Goal: Task Accomplishment & Management: Manage account settings

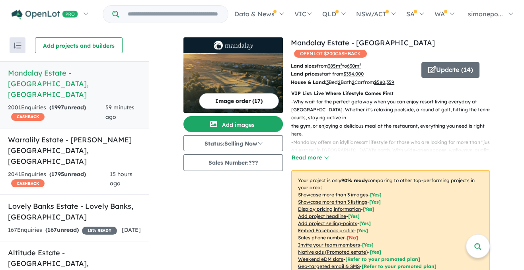
click at [68, 79] on link "Mandalay Estate - [GEOGRAPHIC_DATA][PERSON_NAME][GEOGRAPHIC_DATA] 2001 Enquir i…" at bounding box center [74, 94] width 149 height 67
click at [428, 66] on icon "button" at bounding box center [432, 69] width 8 height 7
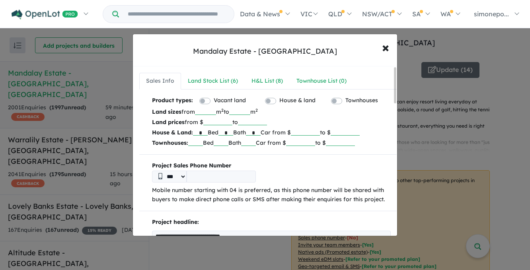
click at [320, 128] on input "******" at bounding box center [305, 132] width 29 height 8
click at [320, 133] on input "******" at bounding box center [305, 132] width 29 height 8
type input "******"
click at [310, 164] on b "Project Sales Phone Number" at bounding box center [271, 166] width 239 height 10
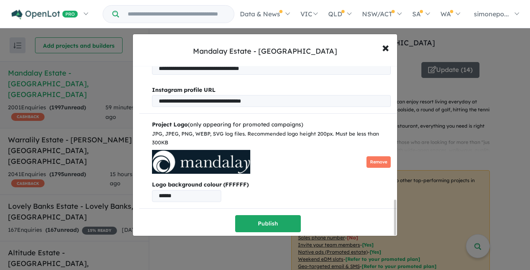
scroll to position [647, 0]
click at [256, 223] on button "Publish" at bounding box center [268, 223] width 66 height 17
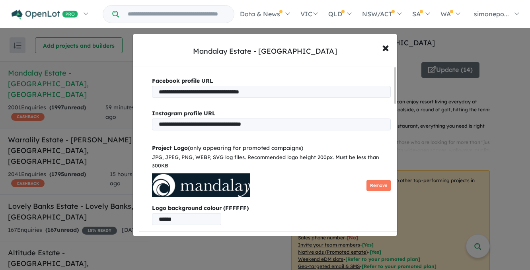
scroll to position [0, 0]
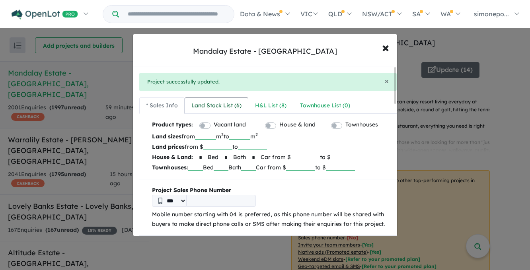
click at [224, 105] on div "Land Stock List ( 6 )" at bounding box center [216, 106] width 50 height 10
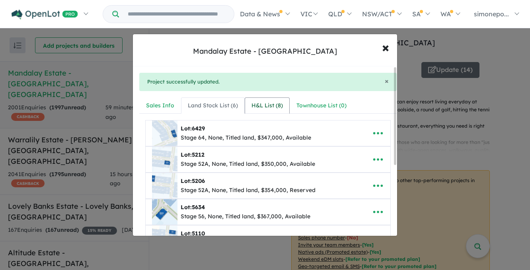
click at [271, 106] on div "H&L List ( 8 )" at bounding box center [266, 106] width 31 height 10
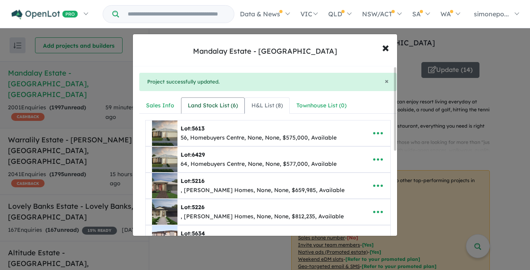
click at [226, 105] on div "Land Stock List ( 6 )" at bounding box center [213, 106] width 50 height 10
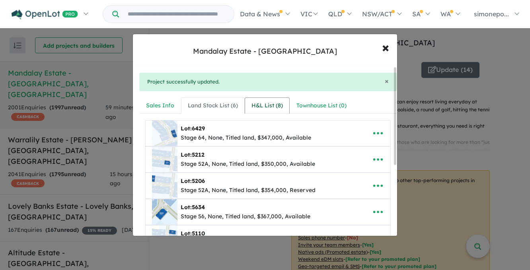
click at [265, 105] on div "H&L List ( 8 )" at bounding box center [266, 106] width 31 height 10
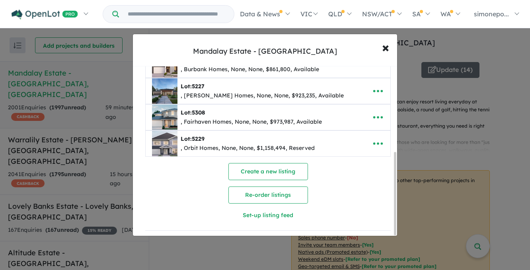
scroll to position [177, 0]
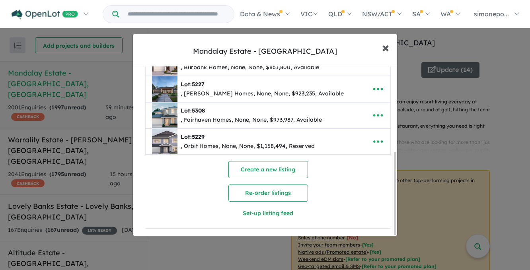
click at [383, 50] on span "×" at bounding box center [385, 47] width 7 height 17
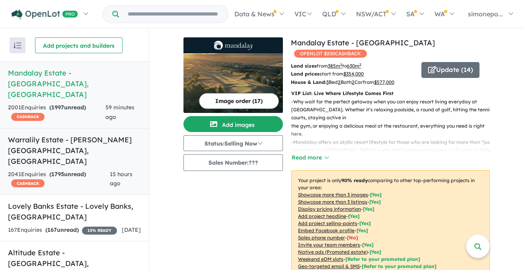
click at [62, 134] on h5 "Warralily Estate - [PERSON_NAME][GEOGRAPHIC_DATA] , [GEOGRAPHIC_DATA]" at bounding box center [74, 150] width 133 height 32
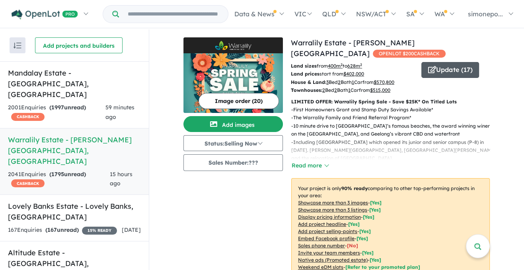
click at [428, 68] on icon "button" at bounding box center [432, 69] width 8 height 7
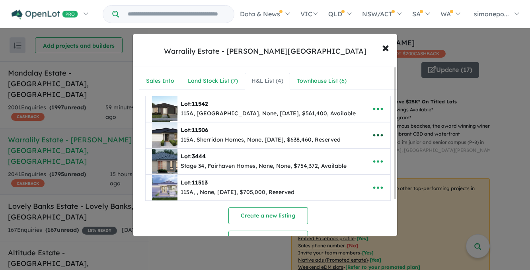
click at [373, 133] on icon "button" at bounding box center [378, 135] width 12 height 12
click at [346, 171] on link "Remove" at bounding box center [360, 173] width 59 height 18
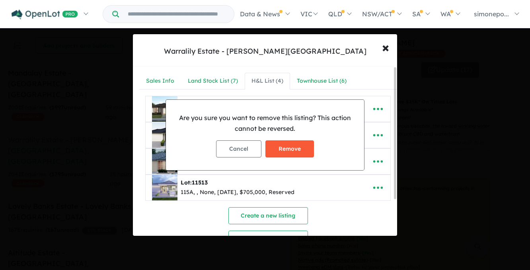
click at [295, 150] on button "Remove" at bounding box center [289, 148] width 49 height 17
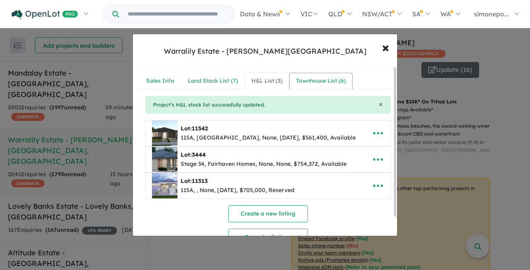
click at [304, 79] on div "Townhouse List ( 6 )" at bounding box center [321, 81] width 50 height 10
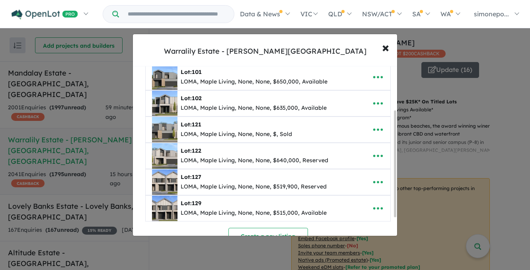
scroll to position [80, 0]
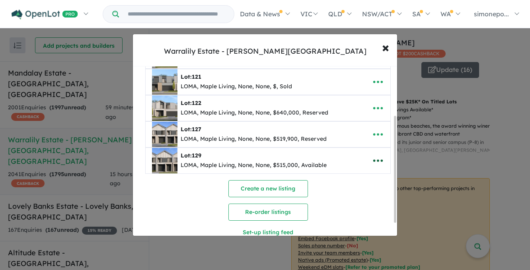
click at [377, 158] on icon "button" at bounding box center [378, 161] width 12 height 12
click at [343, 179] on link "Edit" at bounding box center [360, 180] width 59 height 18
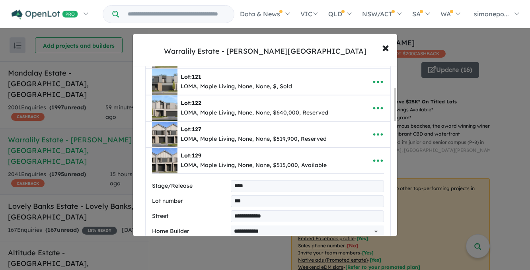
scroll to position [111, 0]
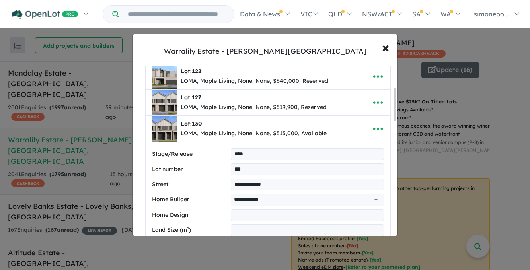
type input "***"
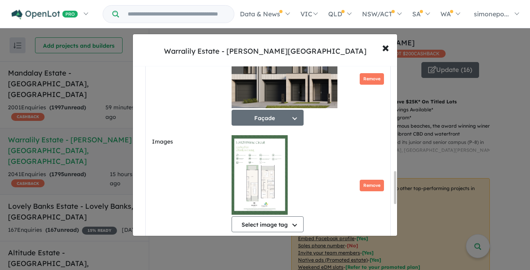
scroll to position [628, 0]
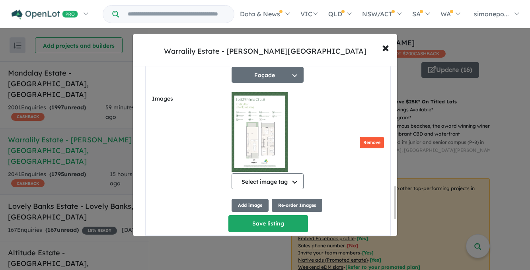
click at [361, 146] on button "Remove" at bounding box center [371, 143] width 24 height 12
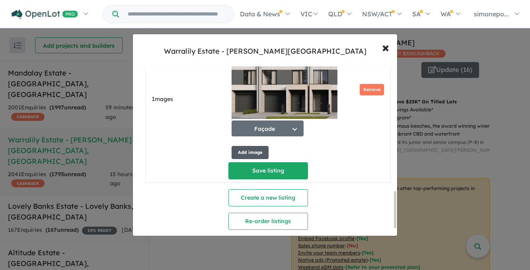
click at [242, 153] on button "Add image" at bounding box center [249, 152] width 37 height 13
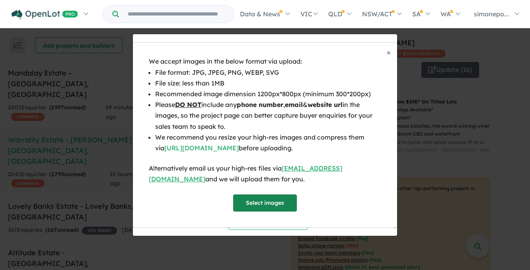
click at [251, 200] on button "Select images" at bounding box center [265, 202] width 64 height 17
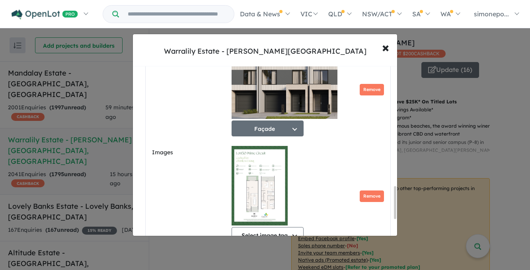
scroll to position [628, 0]
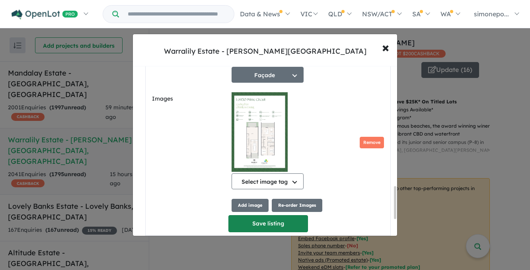
click at [251, 226] on button "Save listing" at bounding box center [268, 223] width 80 height 17
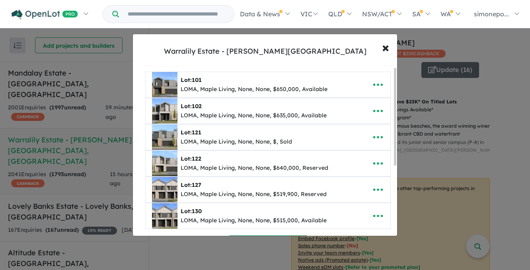
scroll to position [0, 0]
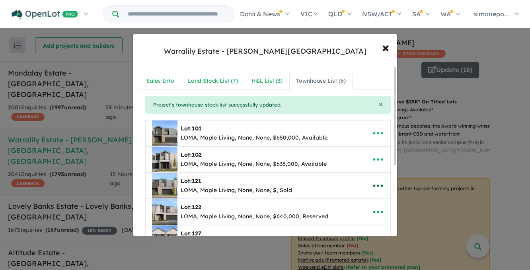
click at [377, 184] on icon "button" at bounding box center [378, 186] width 12 height 12
click at [342, 148] on link "Remove" at bounding box center [360, 149] width 59 height 18
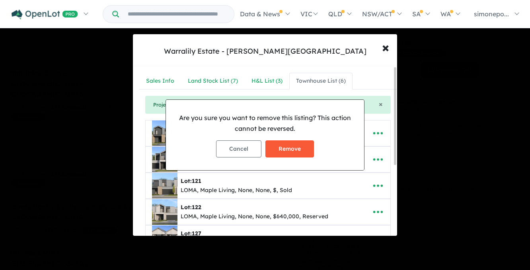
click at [294, 147] on button "Remove" at bounding box center [289, 148] width 49 height 17
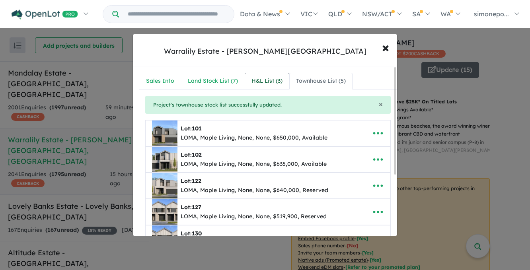
click at [259, 79] on div "H&L List ( 3 )" at bounding box center [266, 81] width 31 height 10
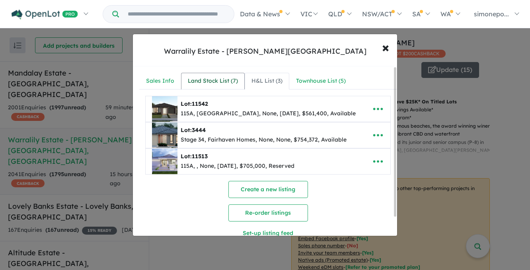
click at [212, 82] on div "Land Stock List ( 7 )" at bounding box center [213, 81] width 50 height 10
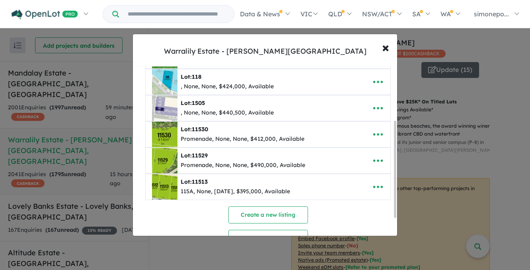
scroll to position [119, 0]
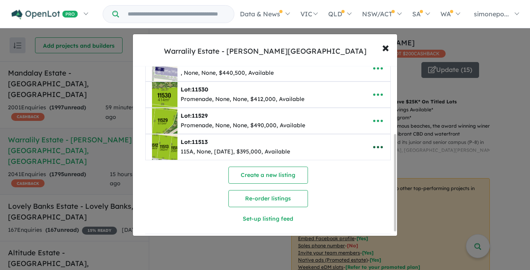
click at [374, 146] on icon "button" at bounding box center [378, 147] width 10 height 2
click at [348, 166] on link "Edit" at bounding box center [360, 167] width 59 height 18
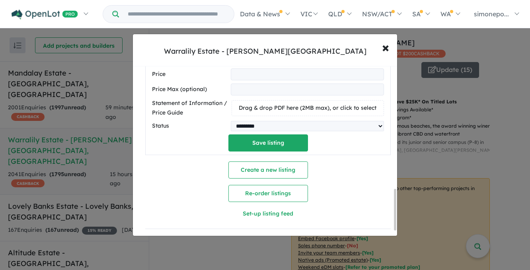
scroll to position [530, 0]
click at [372, 122] on select "********* ******** **** ******" at bounding box center [307, 126] width 153 height 10
select select "********"
click at [231, 121] on select "********* ******** **** ******" at bounding box center [307, 126] width 153 height 10
click at [288, 139] on button "Save listing" at bounding box center [268, 142] width 80 height 17
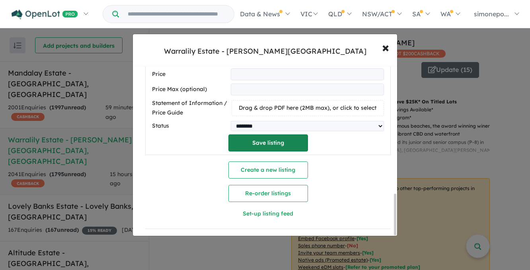
scroll to position [137, 0]
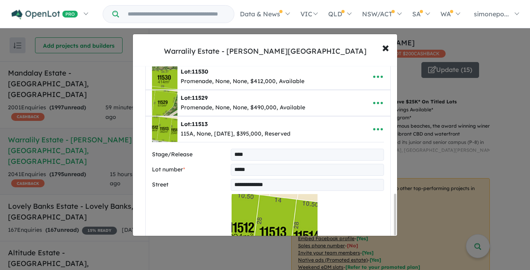
select select "********"
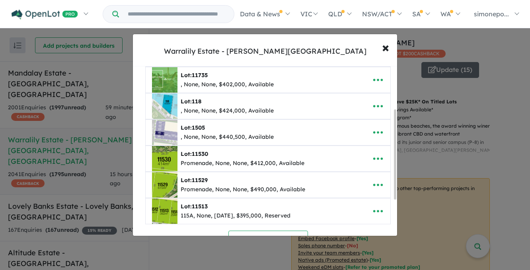
scroll to position [119, 0]
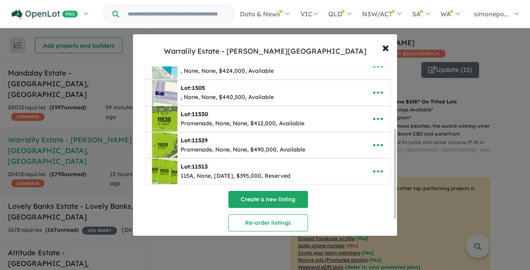
click at [276, 198] on button "Create a new listing" at bounding box center [268, 199] width 80 height 17
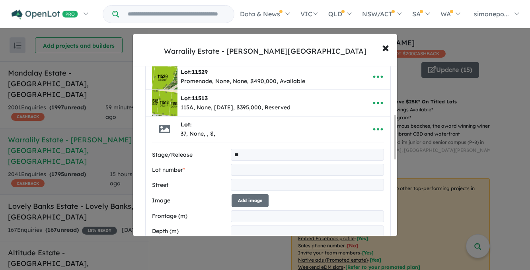
type input "**"
click at [253, 167] on input "text" at bounding box center [307, 170] width 153 height 12
type input "****"
click at [250, 182] on input "text" at bounding box center [307, 185] width 153 height 12
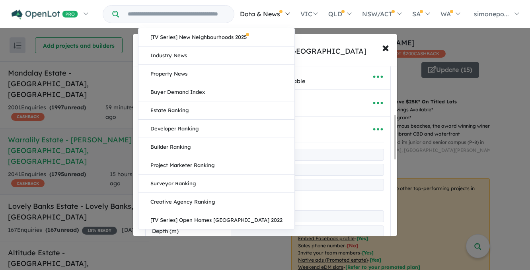
type input "**********"
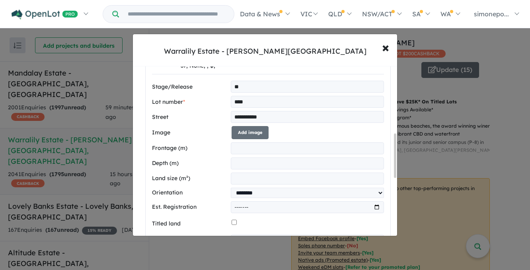
scroll to position [267, 0]
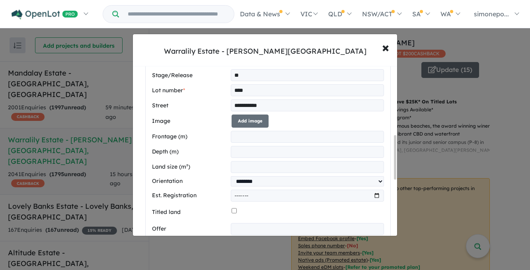
click at [241, 166] on input "number" at bounding box center [307, 167] width 153 height 12
type input "****"
click at [250, 138] on input "number" at bounding box center [307, 137] width 153 height 12
type input "*****"
click at [252, 153] on input "number" at bounding box center [307, 152] width 153 height 12
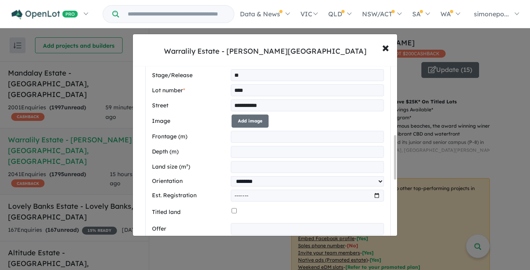
type input "**"
click at [250, 165] on input "****" at bounding box center [307, 167] width 153 height 12
type input "***"
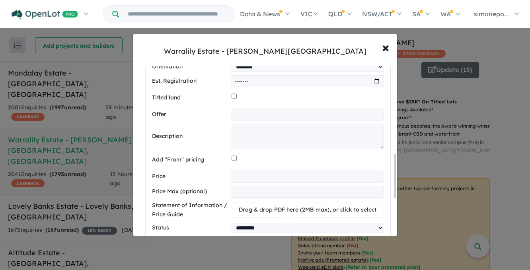
scroll to position [386, 0]
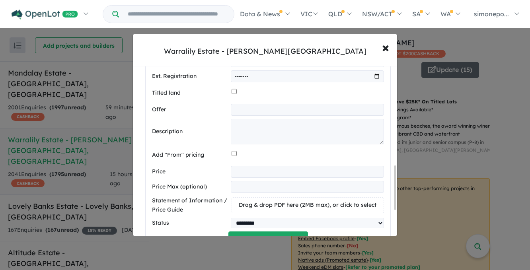
click at [246, 170] on input "number" at bounding box center [307, 172] width 153 height 12
type input "******"
click at [389, 167] on div "**********" at bounding box center [267, 17] width 257 height 617
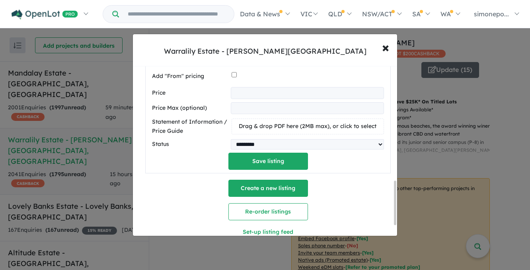
scroll to position [466, 0]
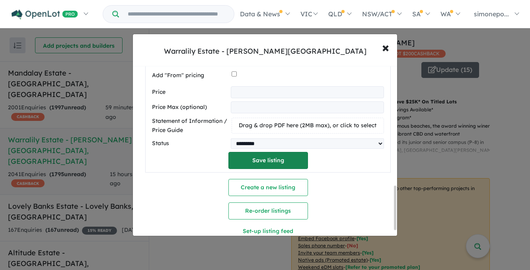
click at [272, 162] on button "Save listing" at bounding box center [268, 160] width 80 height 17
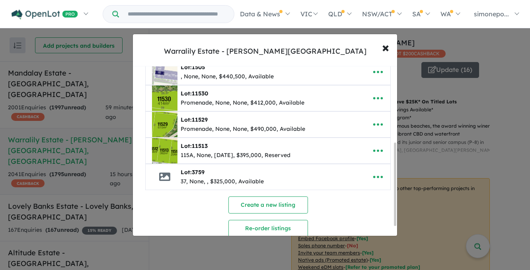
scroll to position [159, 0]
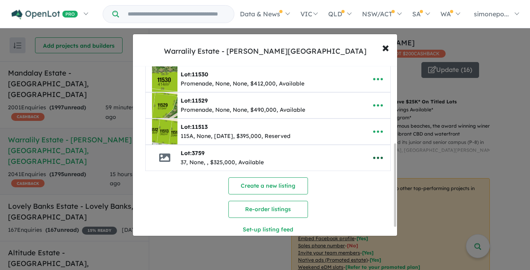
click at [372, 158] on icon "button" at bounding box center [378, 158] width 12 height 12
click at [351, 172] on link "Edit" at bounding box center [360, 178] width 59 height 18
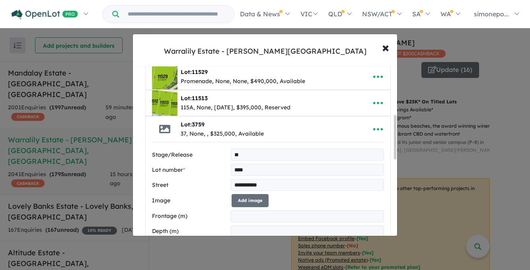
click at [138, 224] on div "**********" at bounding box center [268, 208] width 270 height 659
click at [256, 198] on button "Add image" at bounding box center [249, 200] width 37 height 13
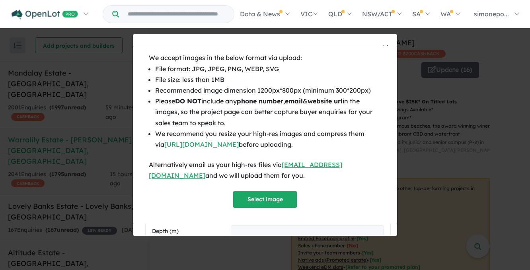
click at [256, 198] on button "Select image" at bounding box center [265, 199] width 64 height 17
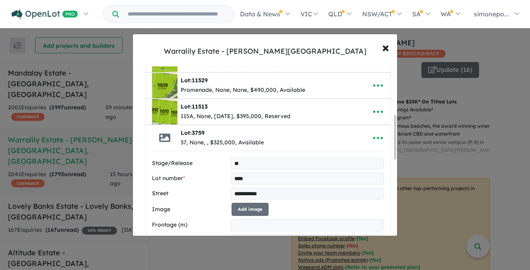
click at [363, 204] on div "Add image" at bounding box center [307, 209] width 152 height 13
click at [246, 206] on button "Add image" at bounding box center [249, 209] width 37 height 13
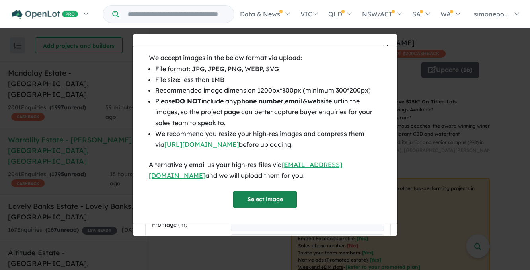
click at [250, 198] on button "Select image" at bounding box center [265, 199] width 64 height 17
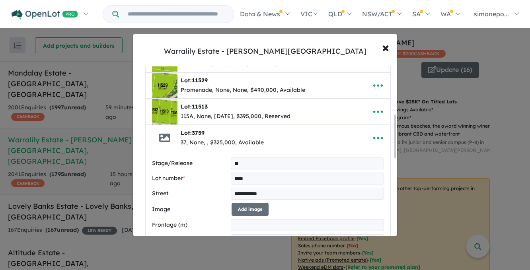
click at [287, 203] on div "Add image" at bounding box center [307, 209] width 152 height 13
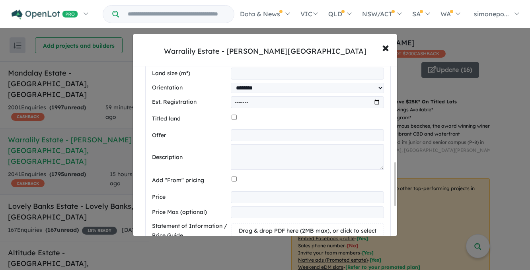
scroll to position [426, 0]
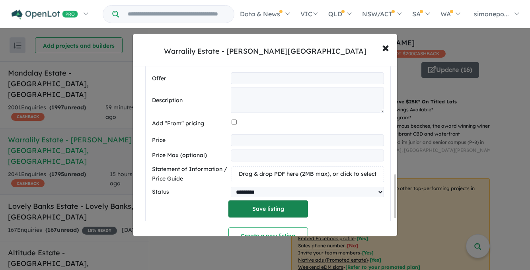
click at [276, 209] on button "Save listing" at bounding box center [268, 208] width 80 height 17
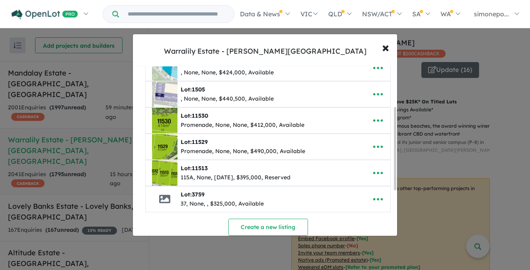
scroll to position [119, 0]
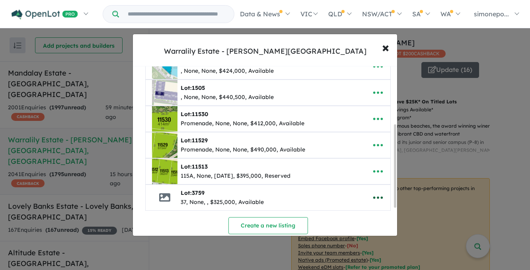
click at [375, 197] on icon "button" at bounding box center [378, 198] width 10 height 2
click at [342, 140] on link "Edit" at bounding box center [360, 142] width 59 height 18
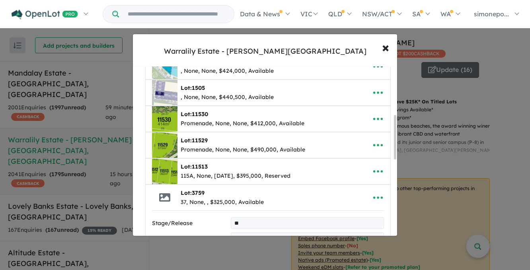
scroll to position [188, 0]
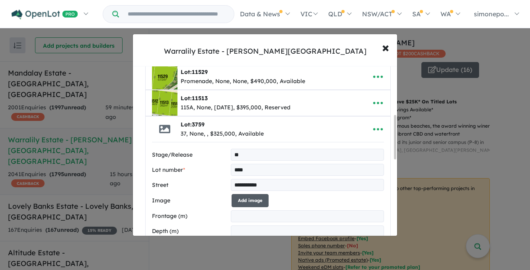
click at [250, 200] on button "Add image" at bounding box center [249, 200] width 37 height 13
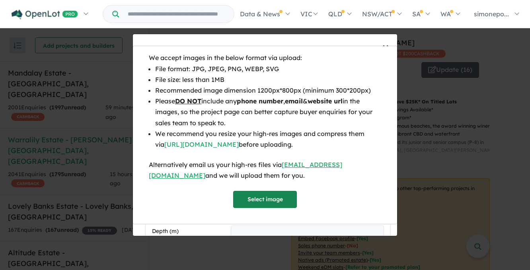
click at [260, 197] on button "Select image" at bounding box center [265, 199] width 64 height 17
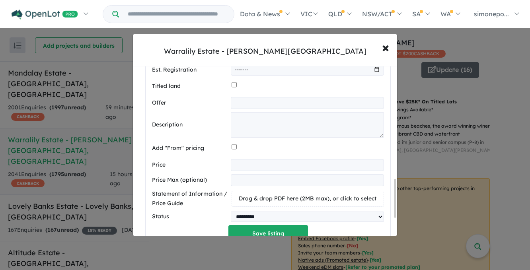
scroll to position [506, 0]
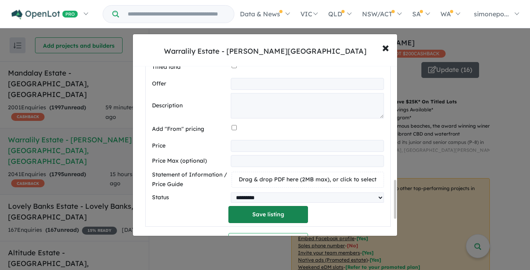
click at [264, 215] on button "Save listing" at bounding box center [268, 214] width 80 height 17
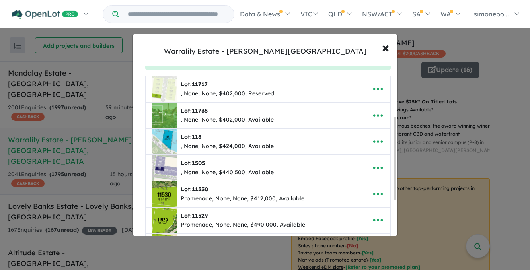
scroll to position [159, 0]
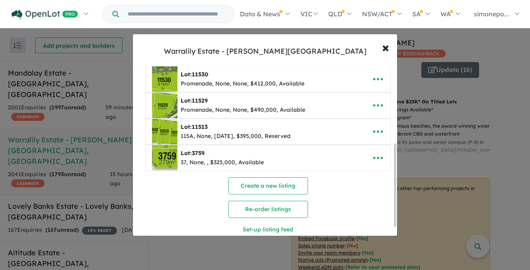
drag, startPoint x: 273, startPoint y: 149, endPoint x: 278, endPoint y: 144, distance: 7.6
click at [278, 145] on div "Lot: 3759 37, None, , $325,000, Available" at bounding box center [255, 157] width 207 height 25
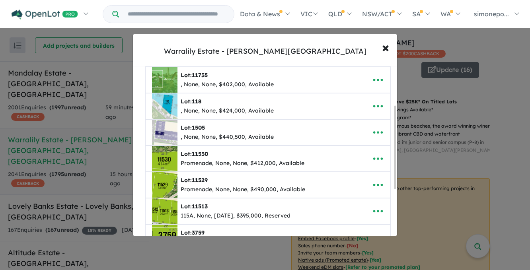
scroll to position [119, 0]
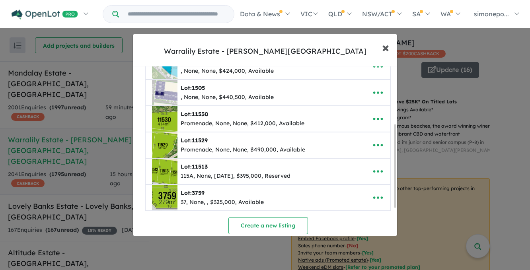
click at [384, 47] on span "×" at bounding box center [385, 47] width 7 height 17
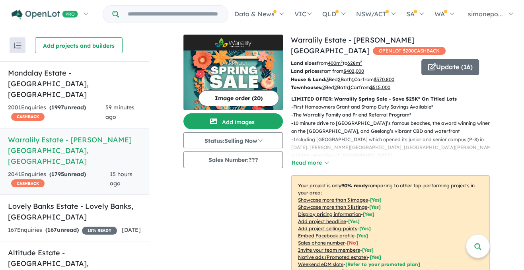
scroll to position [0, 0]
